Goal: Task Accomplishment & Management: Complete application form

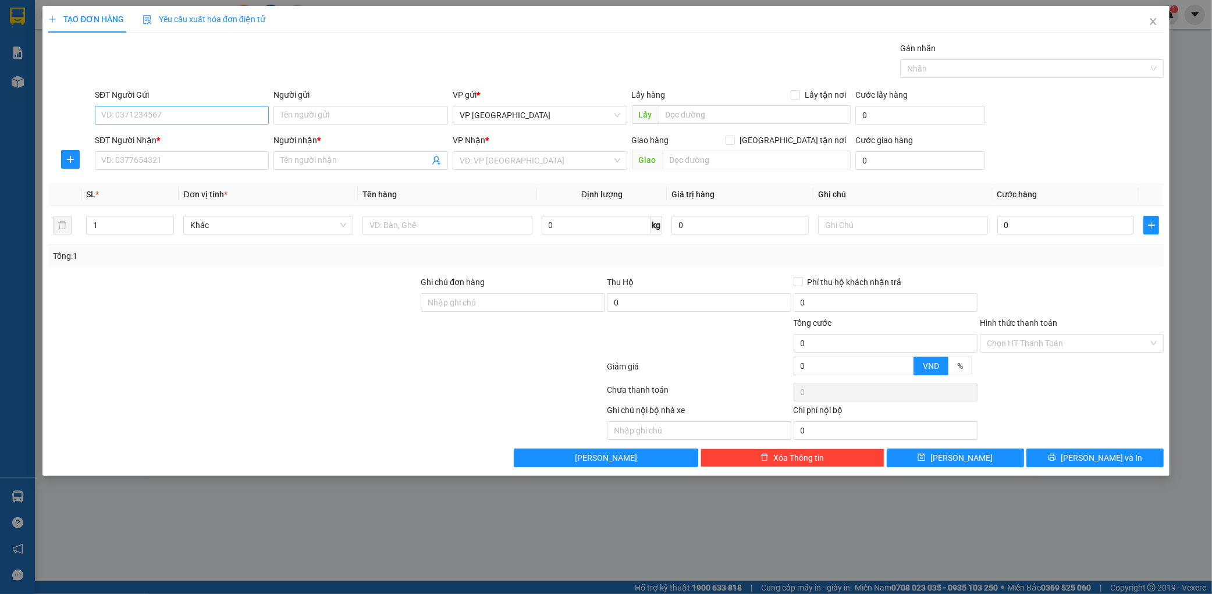
click at [235, 113] on input "SĐT Người Gửi" at bounding box center [182, 115] width 175 height 19
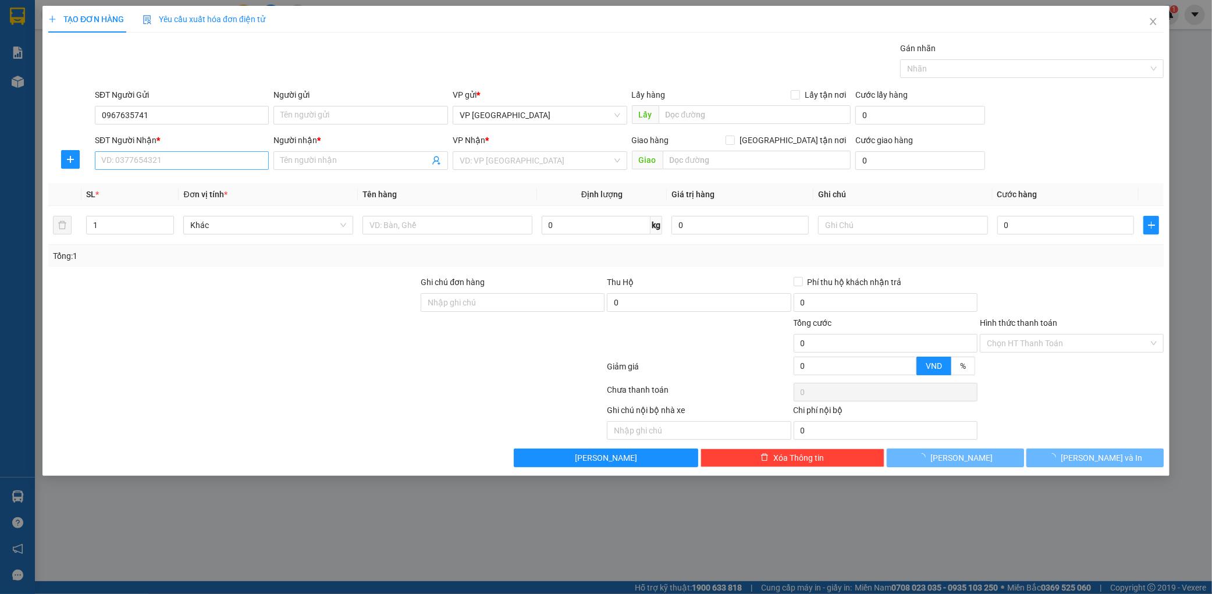
type input "0967635741"
click at [204, 155] on input "SĐT Người Nhận *" at bounding box center [182, 160] width 175 height 19
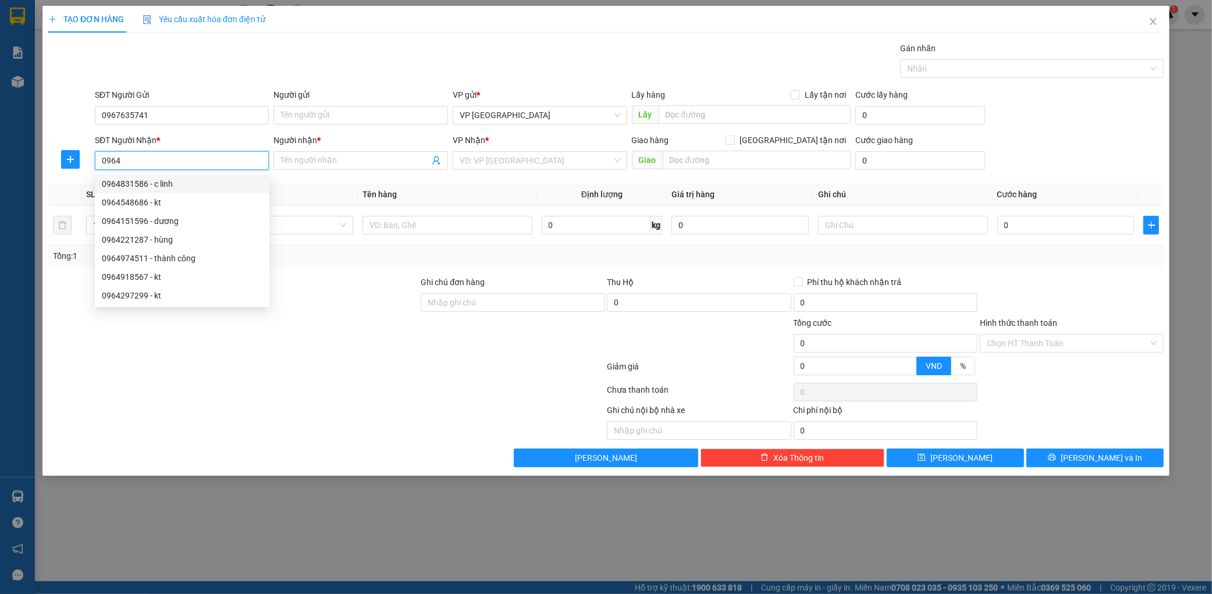
click at [135, 180] on div "0964831586 - c linh" at bounding box center [182, 183] width 161 height 13
type input "0964831586"
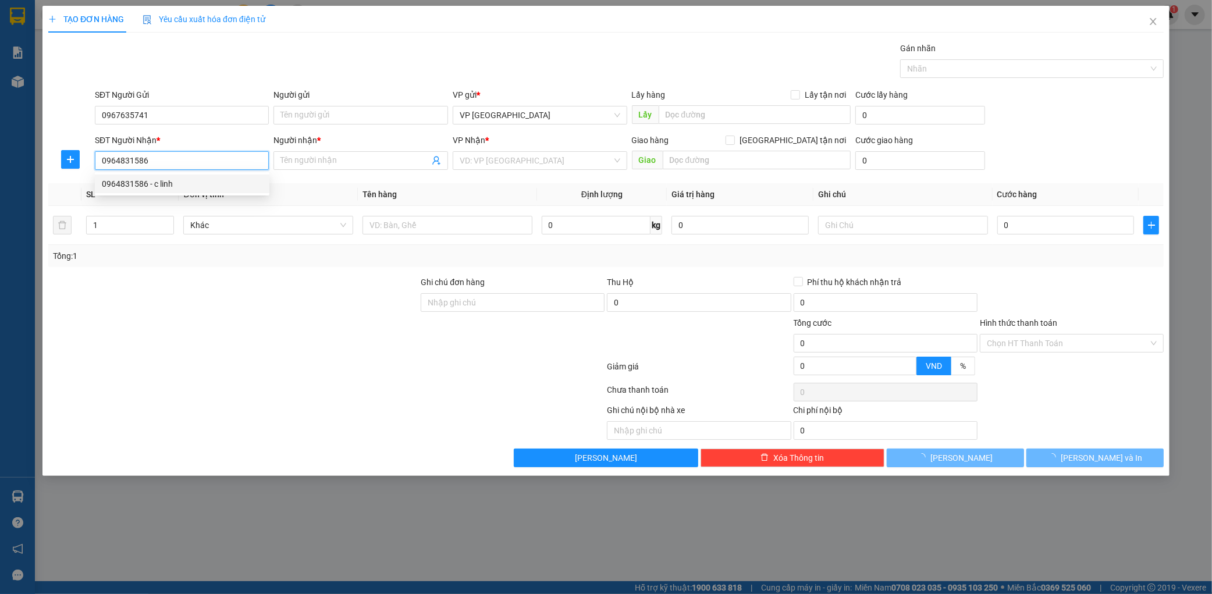
type input "c linh"
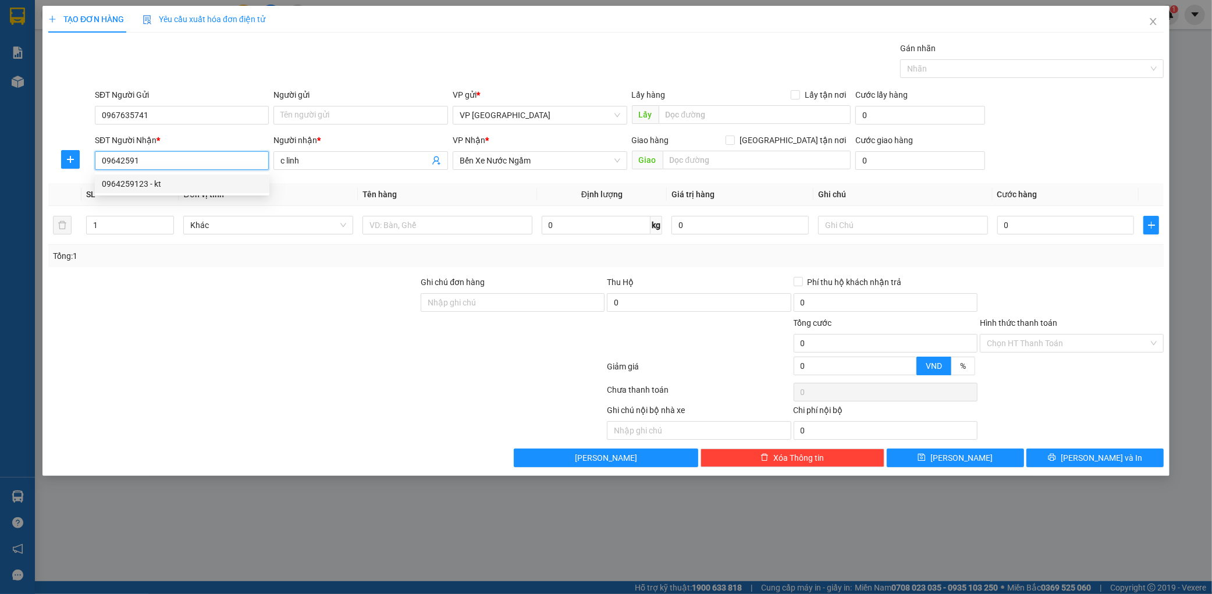
click at [170, 175] on div "0964259123 - kt" at bounding box center [182, 184] width 175 height 19
type input "0964259123"
type input "kt"
type input "ngả 3 giang"
type input "0964259123"
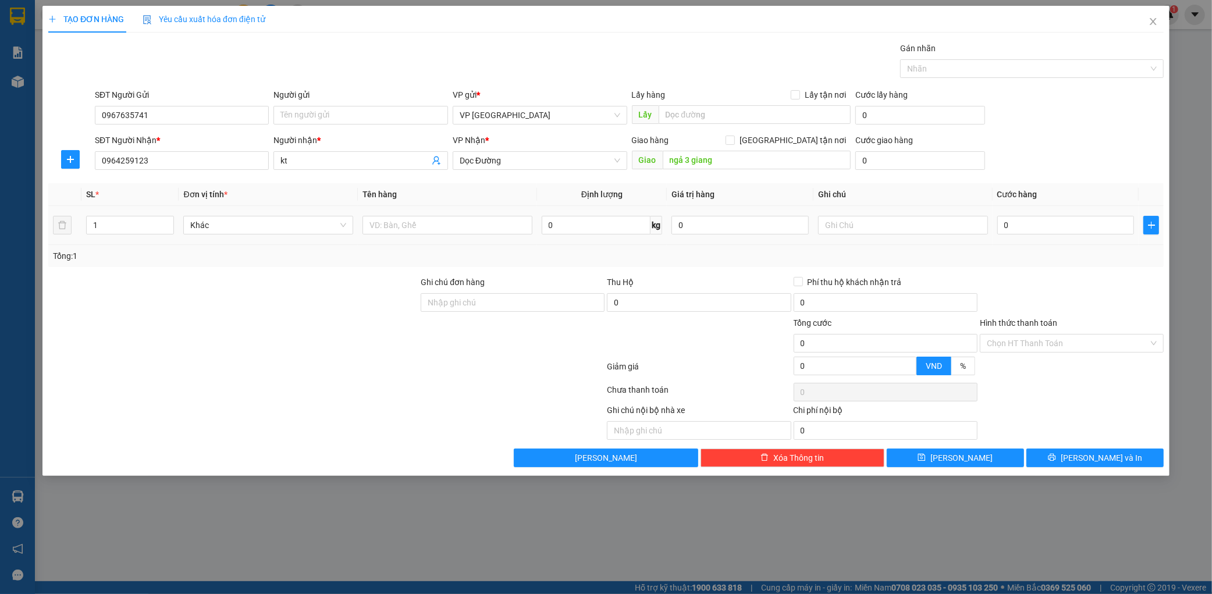
click at [480, 211] on td at bounding box center [447, 225] width 179 height 39
click at [461, 223] on input "text" at bounding box center [447, 225] width 170 height 19
type input "1 xốp"
click at [1069, 239] on td "0" at bounding box center [1065, 225] width 147 height 39
click at [1069, 237] on td "0" at bounding box center [1065, 225] width 147 height 39
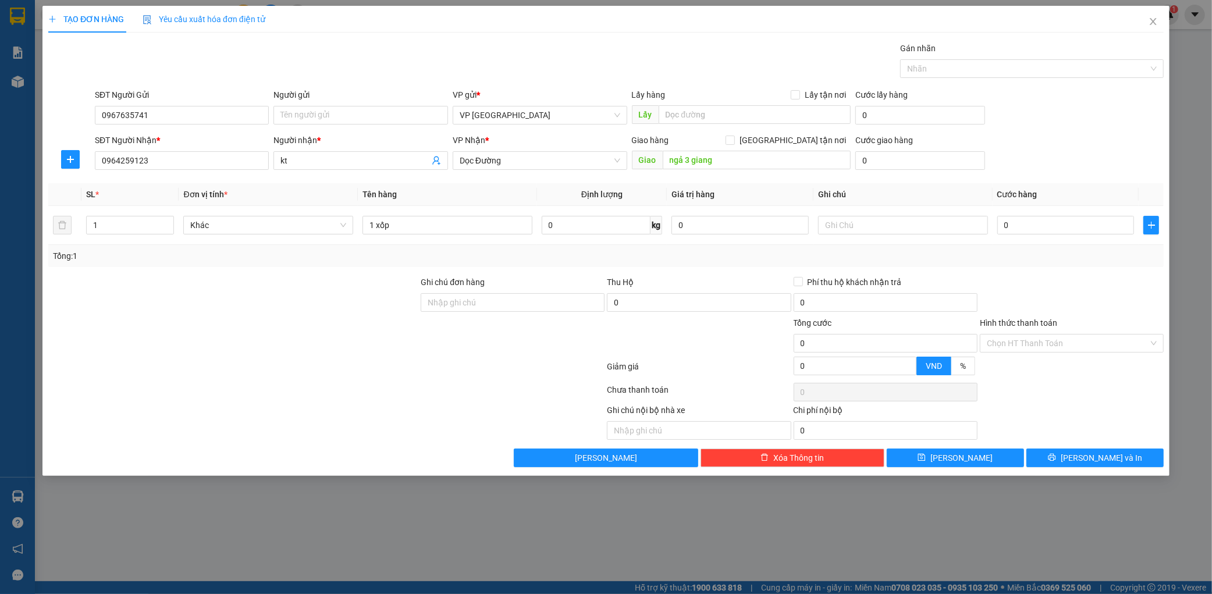
click at [1032, 201] on th "Cước hàng" at bounding box center [1065, 194] width 147 height 23
click at [1034, 213] on div "0" at bounding box center [1065, 224] width 137 height 23
click at [1033, 236] on div "0" at bounding box center [1065, 224] width 137 height 23
click at [1042, 229] on input "0" at bounding box center [1065, 225] width 137 height 19
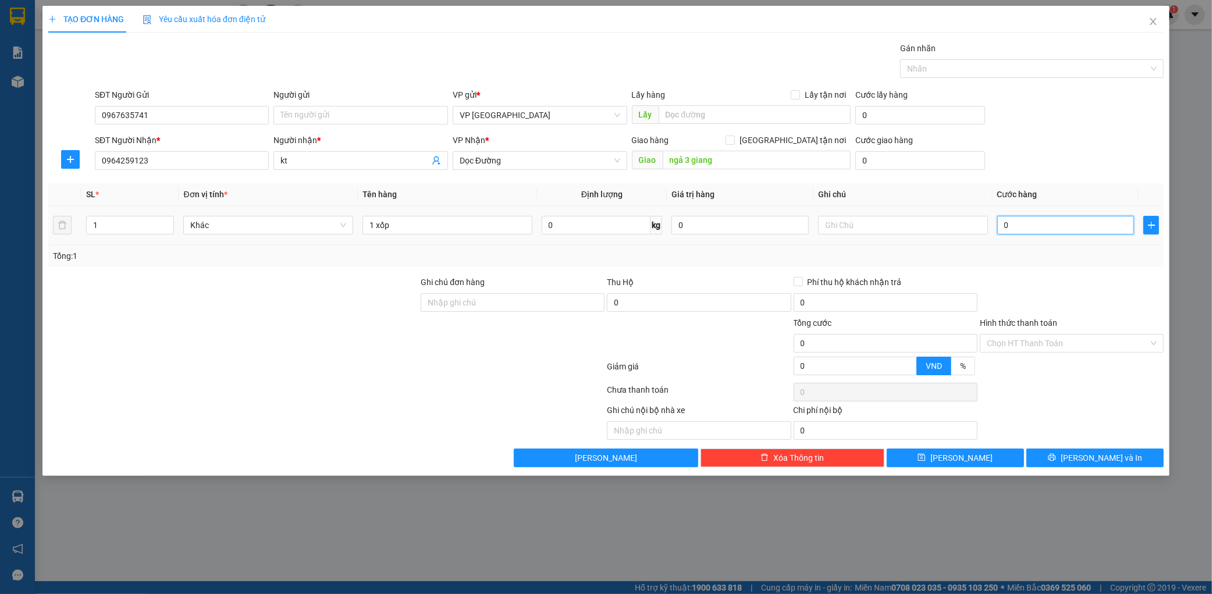
type input "001"
type input "1"
type input "0.015"
type input "15"
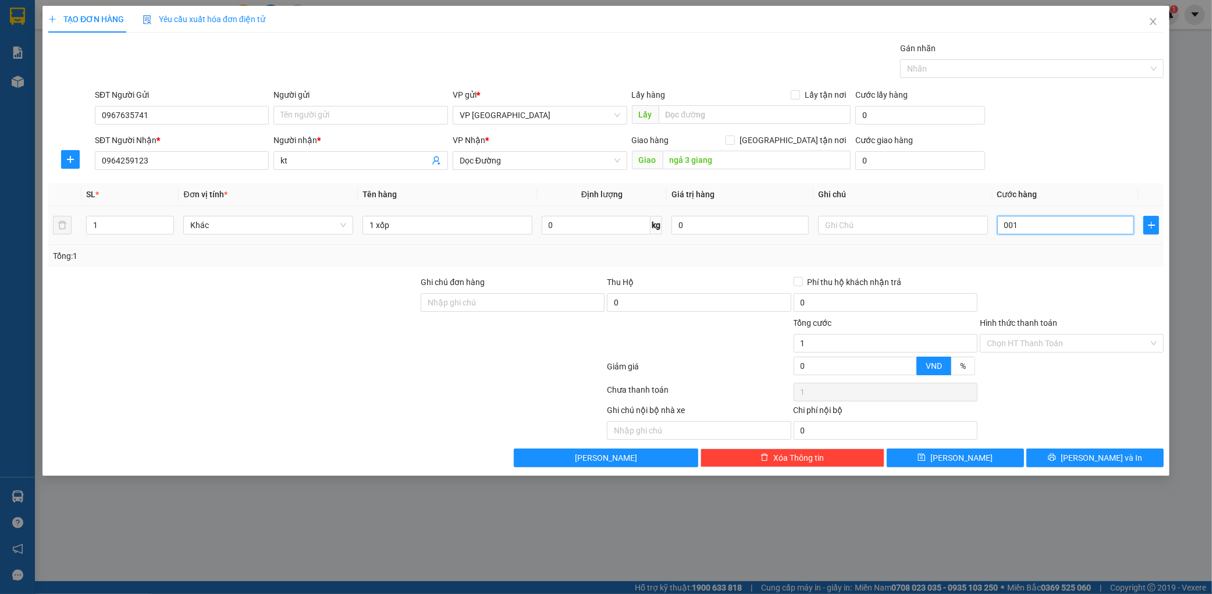
type input "15"
type input "00.150"
type input "150"
type input "0.001.500"
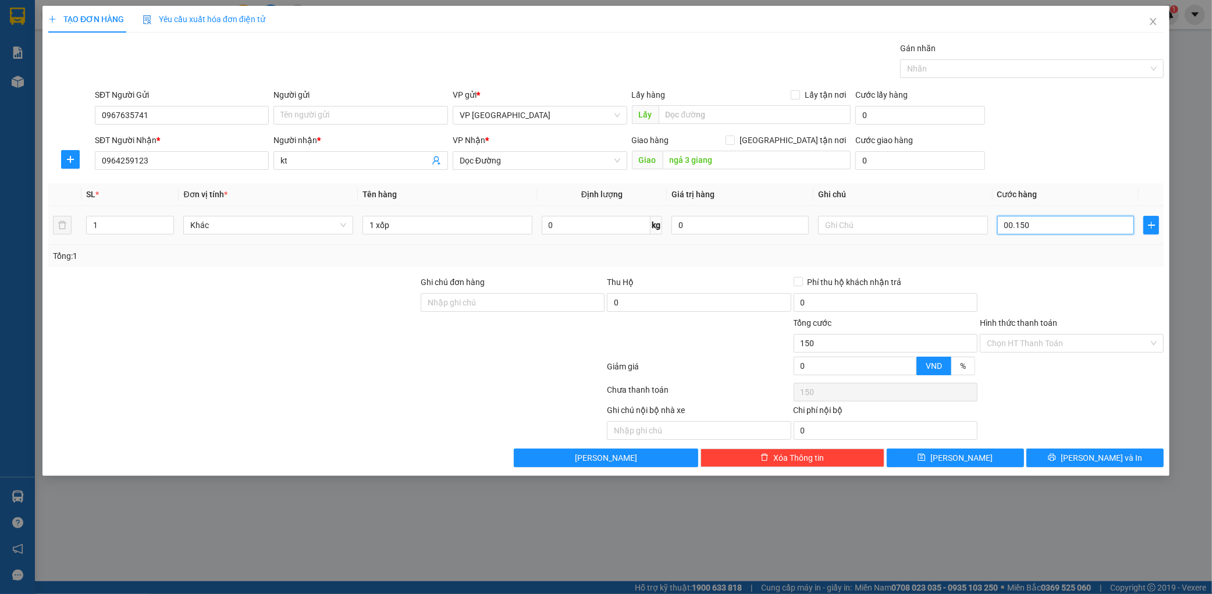
type input "1.500"
type input "000.015.000"
type input "15.000"
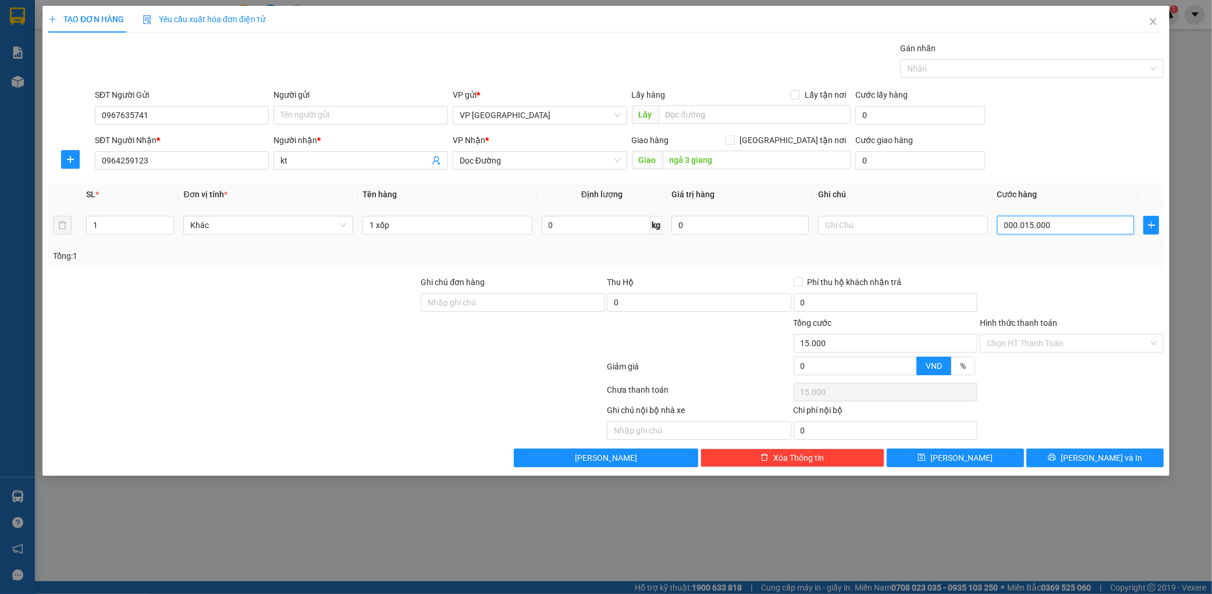
type input "00.000.150.000"
type input "150.000"
type input "0.000.001.500.000"
type input "1.500.000"
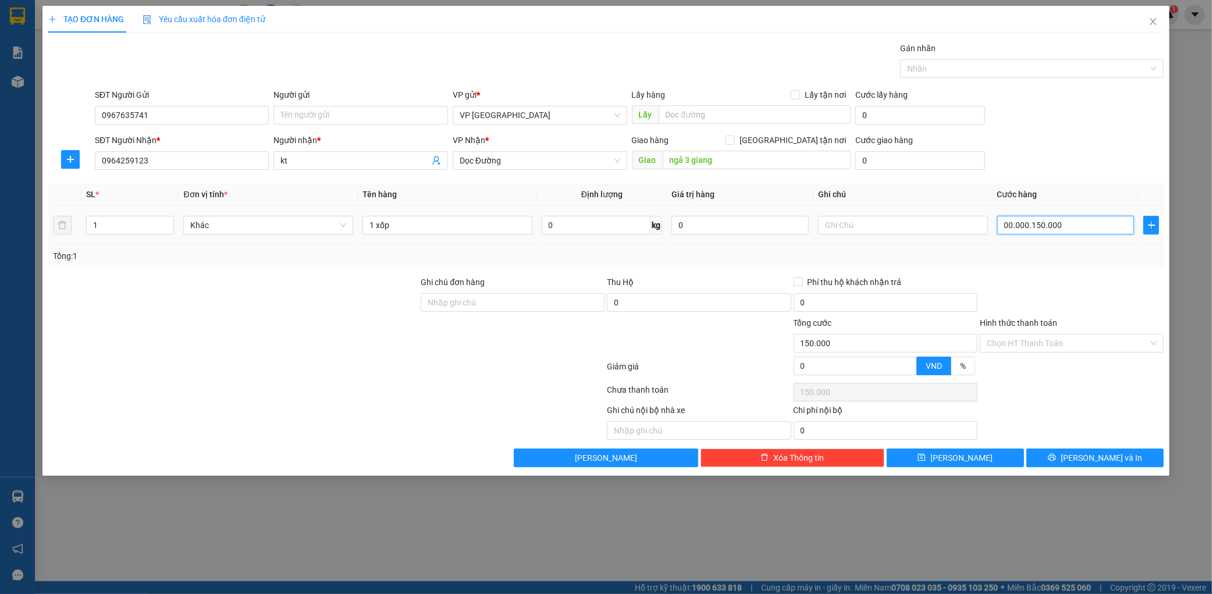
type input "1.500.000"
click at [1121, 151] on div "SĐT Người Nhận * 0964259123 Người nhận * kt VP Nhận * Dọc Đường Giao hàng Giao …" at bounding box center [628, 154] width 1073 height 41
type input "1.500.000"
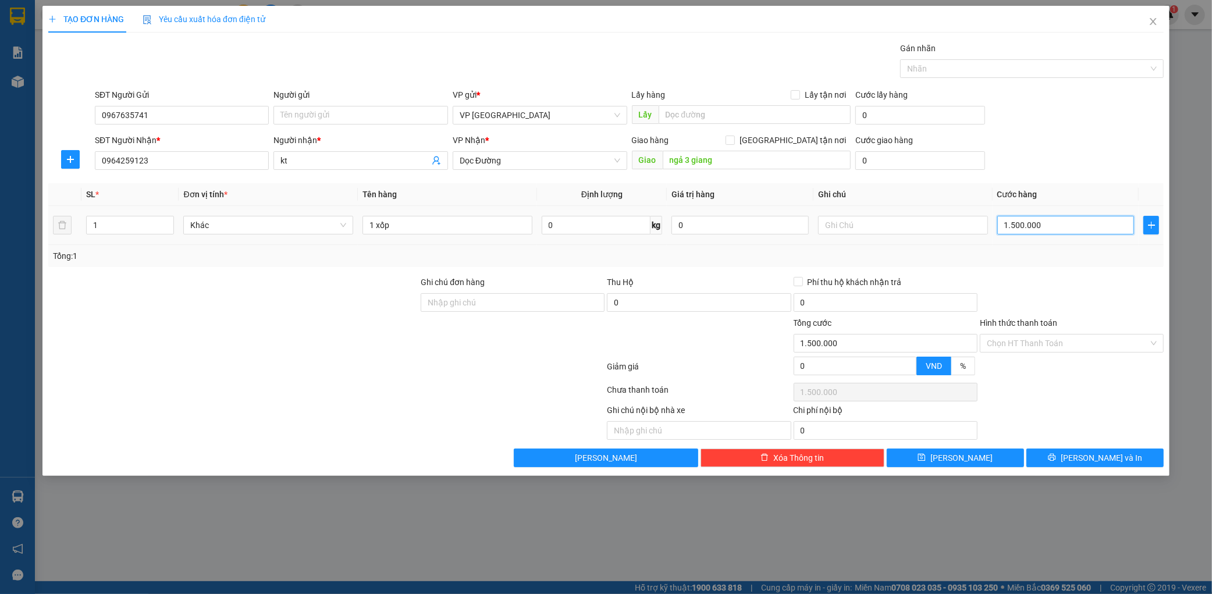
click at [1066, 227] on input "1.500.000" at bounding box center [1065, 225] width 137 height 19
click at [1067, 227] on input "1.500.000" at bounding box center [1065, 225] width 137 height 19
type input "150.000"
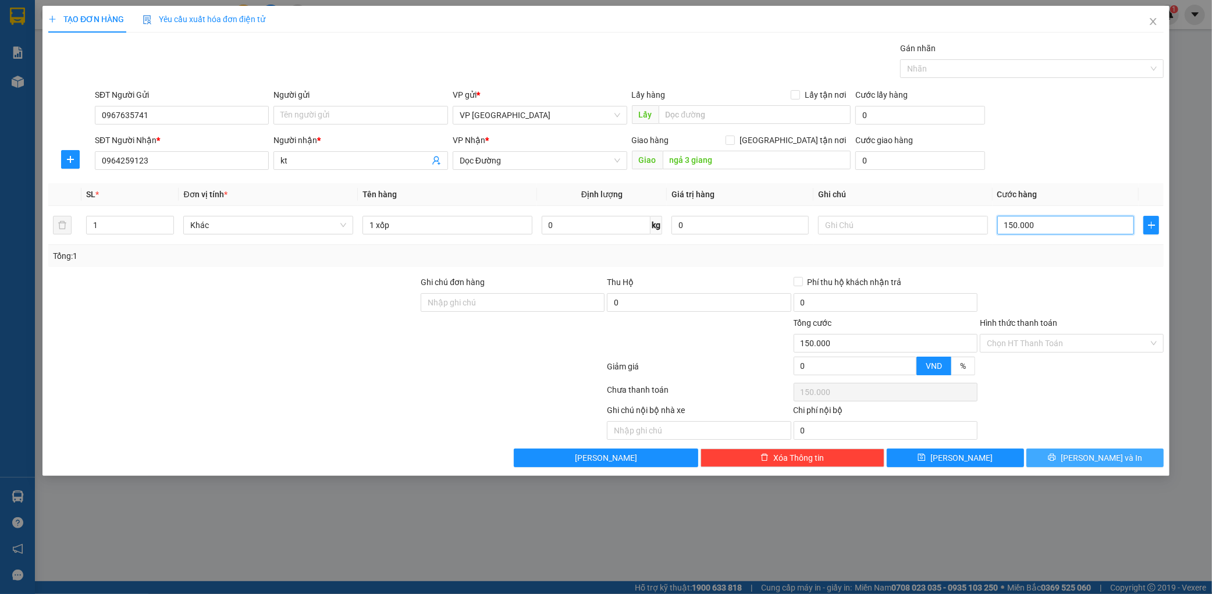
type input "150.000"
click at [1104, 451] on span "[PERSON_NAME] và In" at bounding box center [1101, 457] width 81 height 13
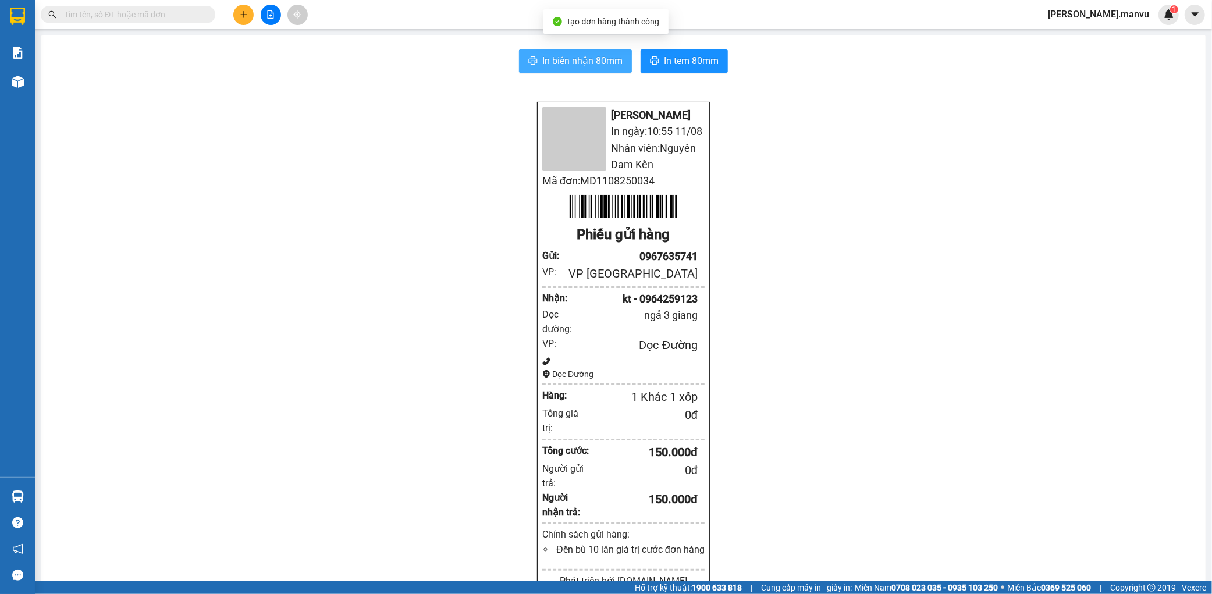
click at [593, 67] on span "In biên nhận 80mm" at bounding box center [582, 61] width 80 height 15
